Goal: Task Accomplishment & Management: Complete application form

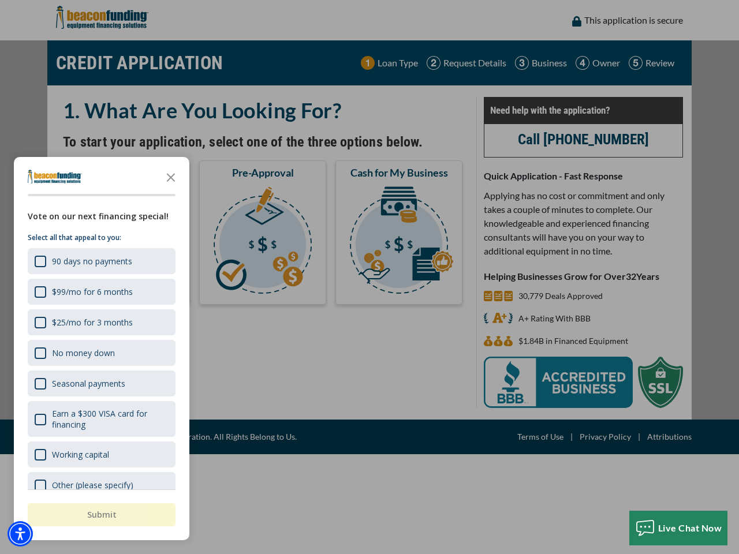
click at [369, 277] on div "button" at bounding box center [369, 277] width 739 height 554
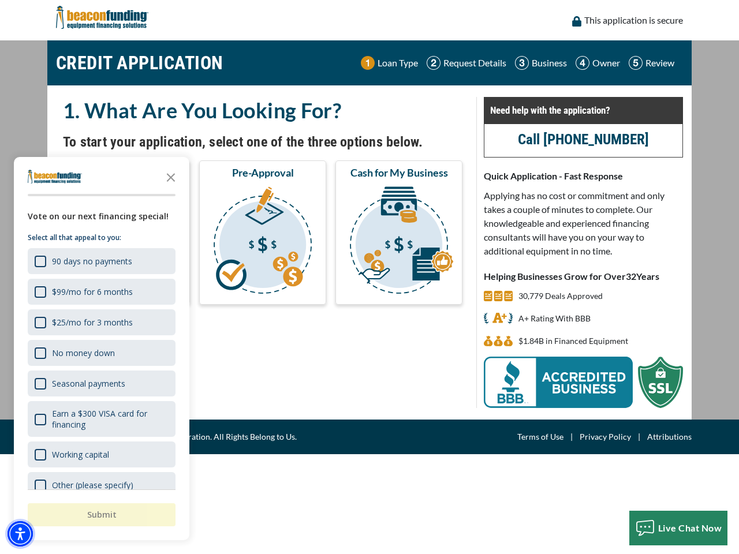
click at [20, 534] on img "Accessibility Menu" at bounding box center [20, 533] width 25 height 25
click at [369, 277] on body "Skip to main content Enable accessibility for low vision Open the accessibility…" at bounding box center [369, 277] width 739 height 554
click at [171, 177] on body "Skip to main content Enable accessibility for low vision Open the accessibility…" at bounding box center [369, 277] width 739 height 554
click at [100, 261] on body "Skip to main content Enable accessibility for low vision Open the accessibility…" at bounding box center [369, 277] width 739 height 554
click at [100, 291] on body "Skip to main content Enable accessibility for low vision Open the accessibility…" at bounding box center [369, 277] width 739 height 554
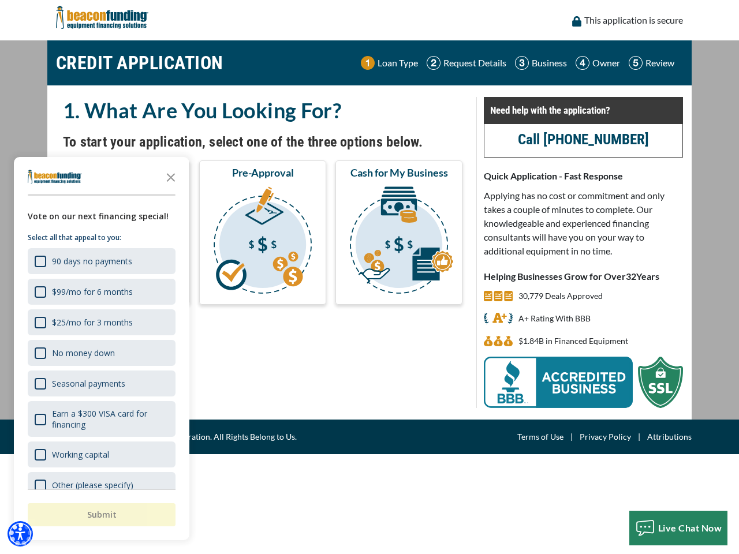
click at [100, 322] on body "Skip to main content Enable accessibility for low vision Open the accessibility…" at bounding box center [369, 277] width 739 height 554
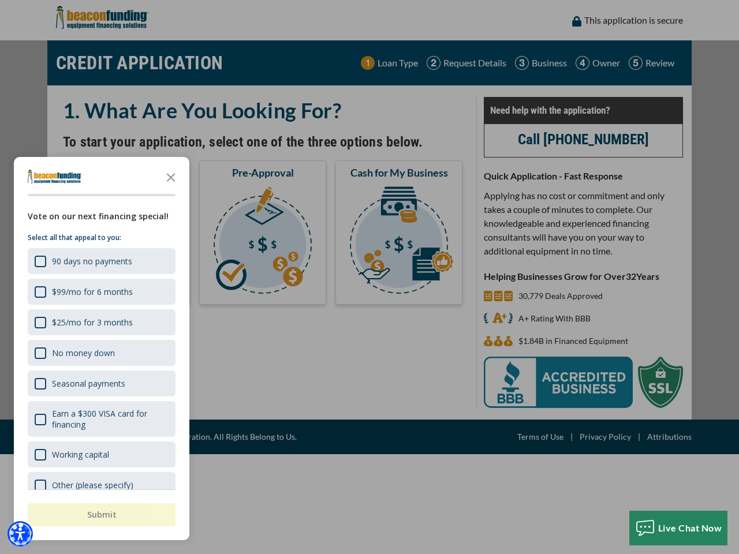
click at [100, 353] on body "Skip to main content Enable accessibility for low vision Open the accessibility…" at bounding box center [369, 277] width 739 height 554
click at [100, 383] on body "Skip to main content Enable accessibility for low vision Open the accessibility…" at bounding box center [369, 277] width 739 height 554
click at [100, 419] on body "Skip to main content Enable accessibility for low vision Open the accessibility…" at bounding box center [369, 277] width 739 height 554
